Goal: Task Accomplishment & Management: Complete application form

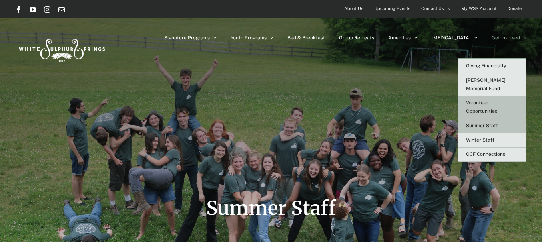
click at [477, 101] on span "Volunteer Opportunities" at bounding box center [481, 107] width 31 height 14
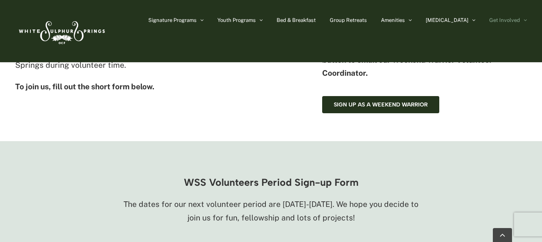
scroll to position [479, 0]
